Goal: Navigation & Orientation: Find specific page/section

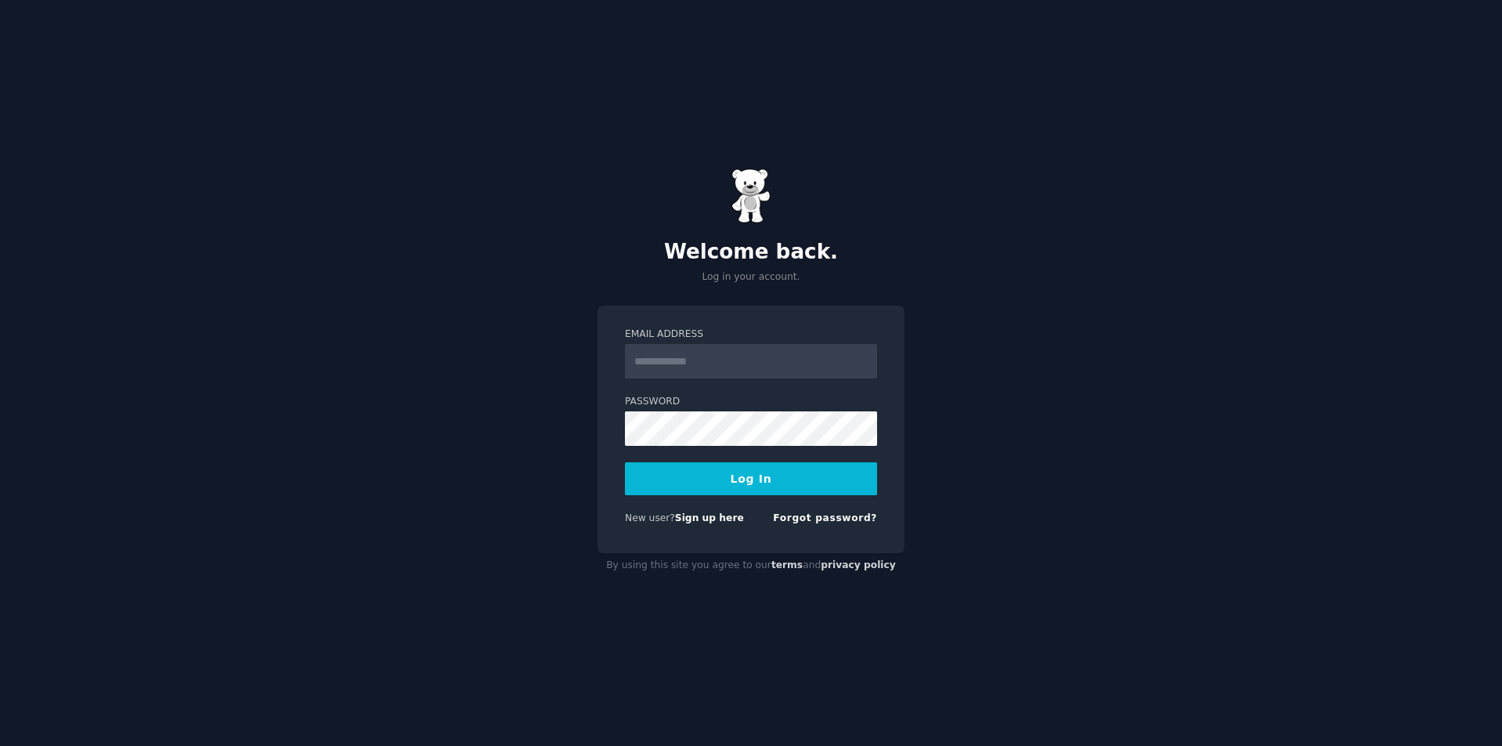
click at [737, 352] on input "Email Address" at bounding box center [751, 361] width 252 height 34
type input "**********"
click at [770, 481] on button "Log In" at bounding box center [751, 478] width 252 height 33
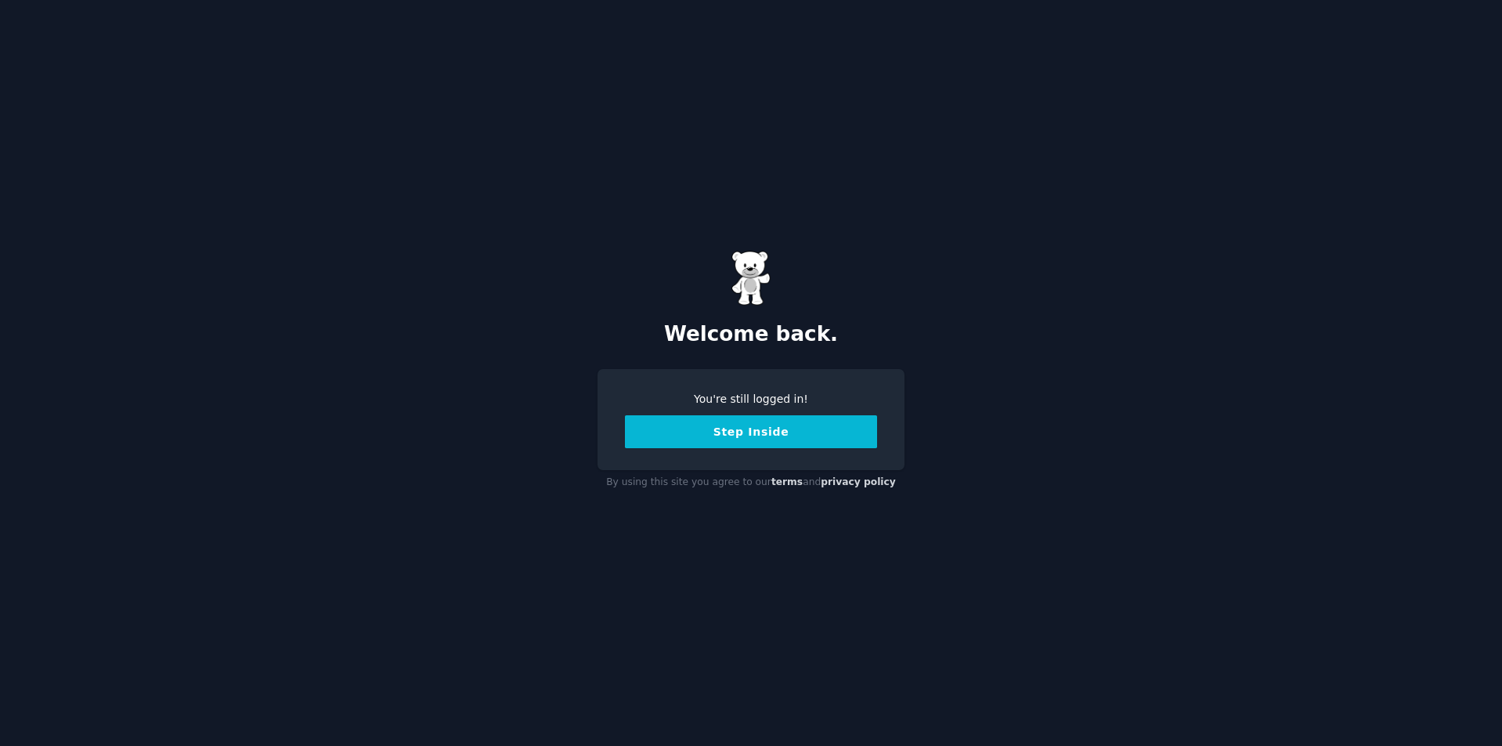
click at [747, 414] on div "You're still logged in! Step Inside" at bounding box center [751, 420] width 252 height 58
click at [749, 426] on button "Step Inside" at bounding box center [751, 431] width 252 height 33
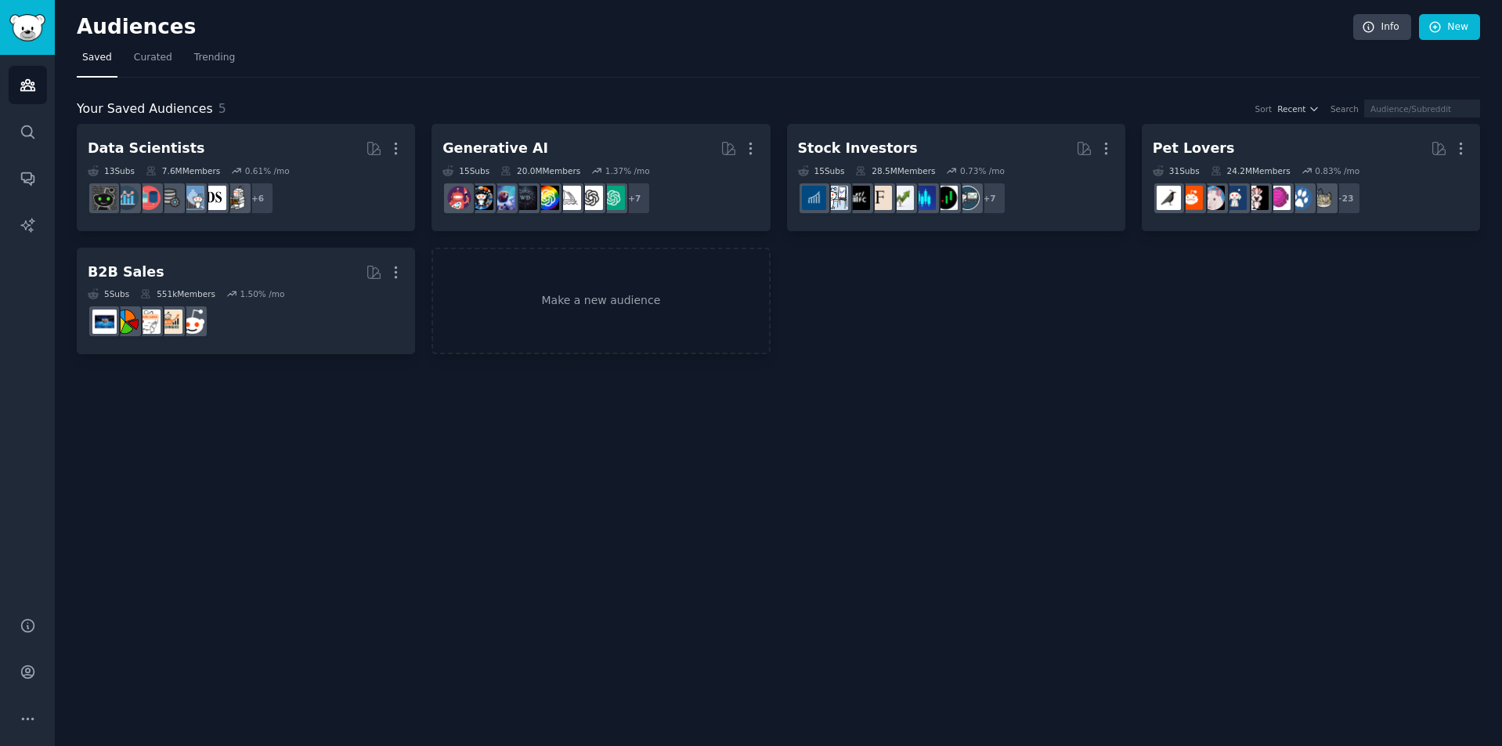
click at [1146, 36] on h2 "Audiences" at bounding box center [715, 27] width 1277 height 25
click at [1112, 34] on h2 "Audiences" at bounding box center [715, 27] width 1277 height 25
